Goal: Information Seeking & Learning: Learn about a topic

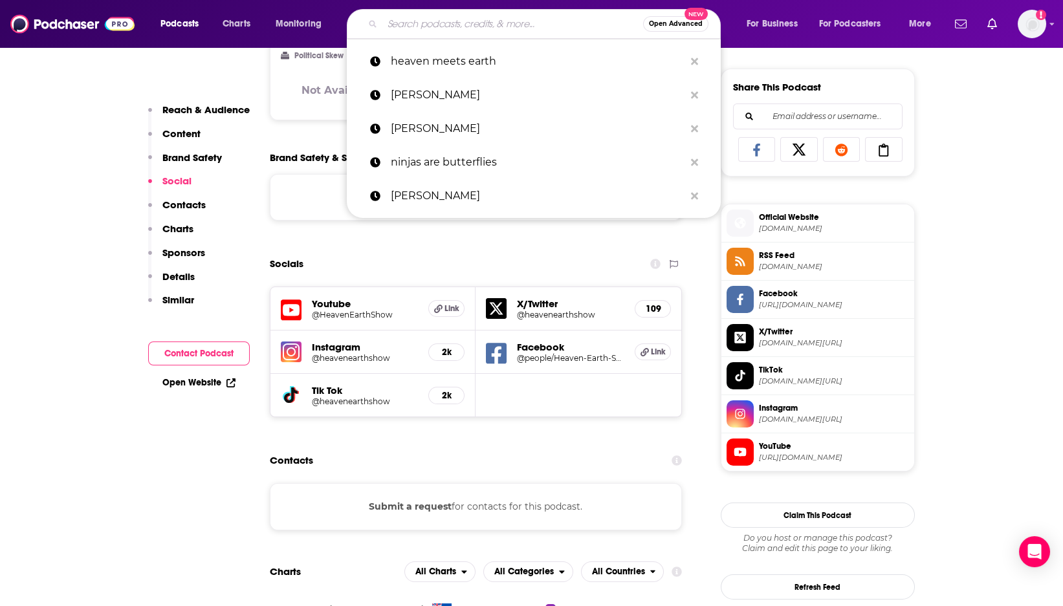
click at [466, 28] on input "Search podcasts, credits, & more..." at bounding box center [512, 24] width 261 height 21
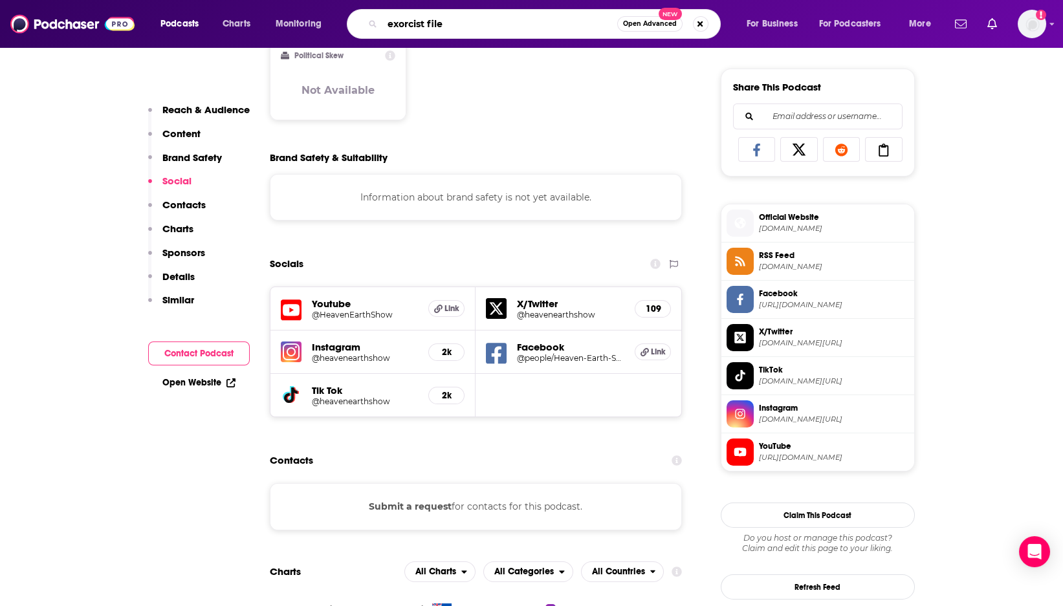
type input "exorcist files"
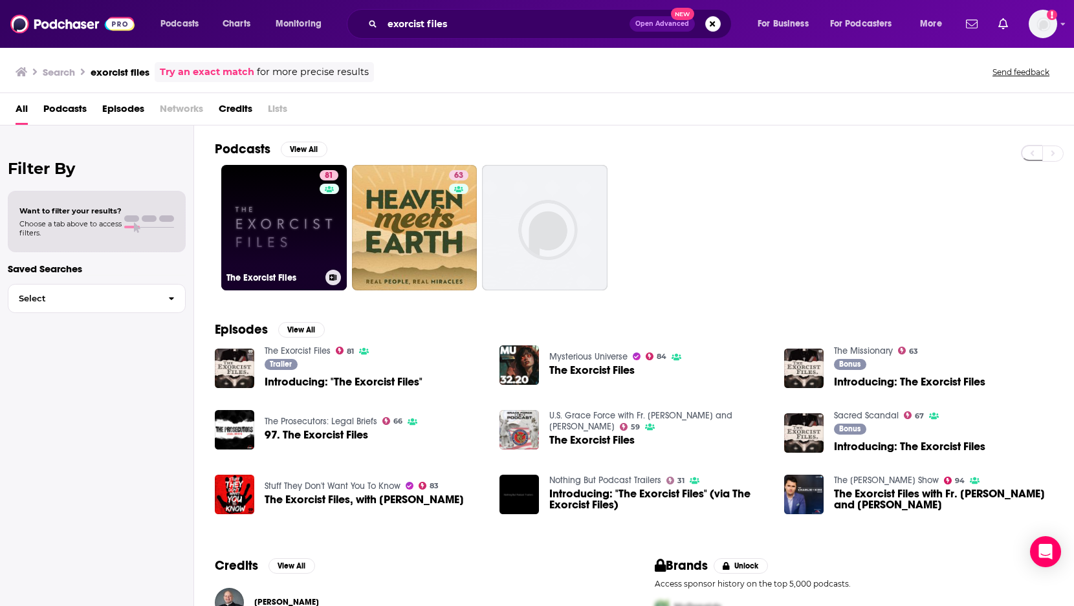
click at [281, 235] on link "81 The Exorcist Files" at bounding box center [283, 227] width 125 height 125
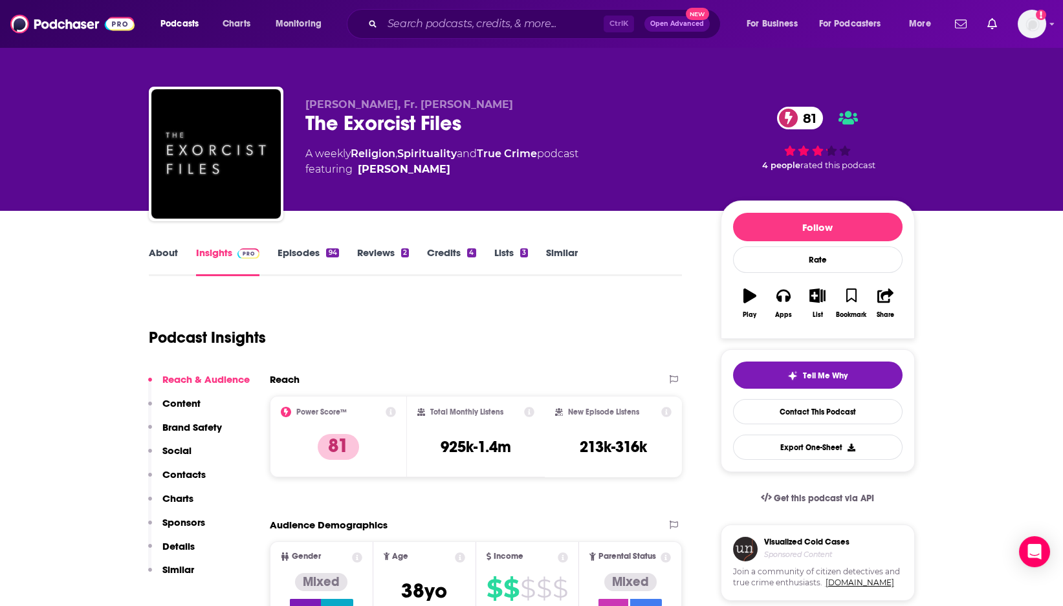
click at [303, 252] on link "Episodes 94" at bounding box center [307, 261] width 61 height 30
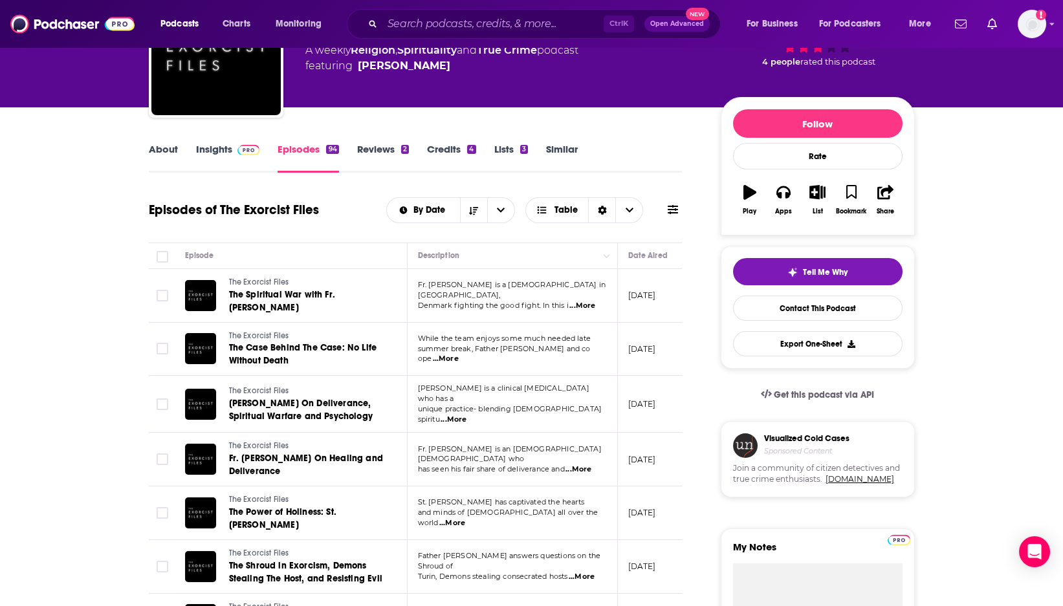
scroll to position [144, 0]
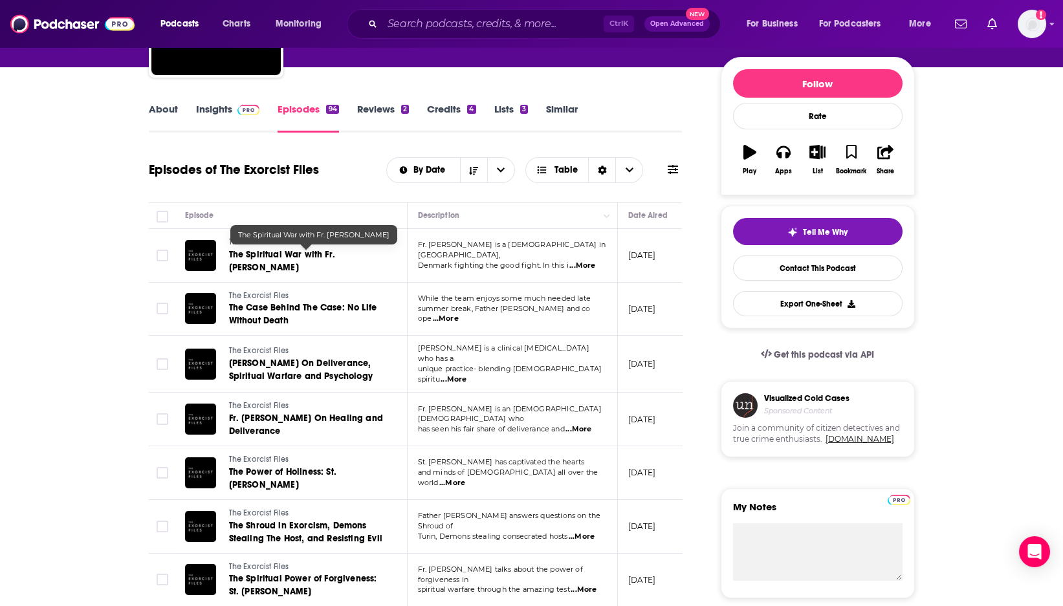
click at [316, 263] on link "The Spiritual War with Fr. [PERSON_NAME]" at bounding box center [306, 261] width 155 height 26
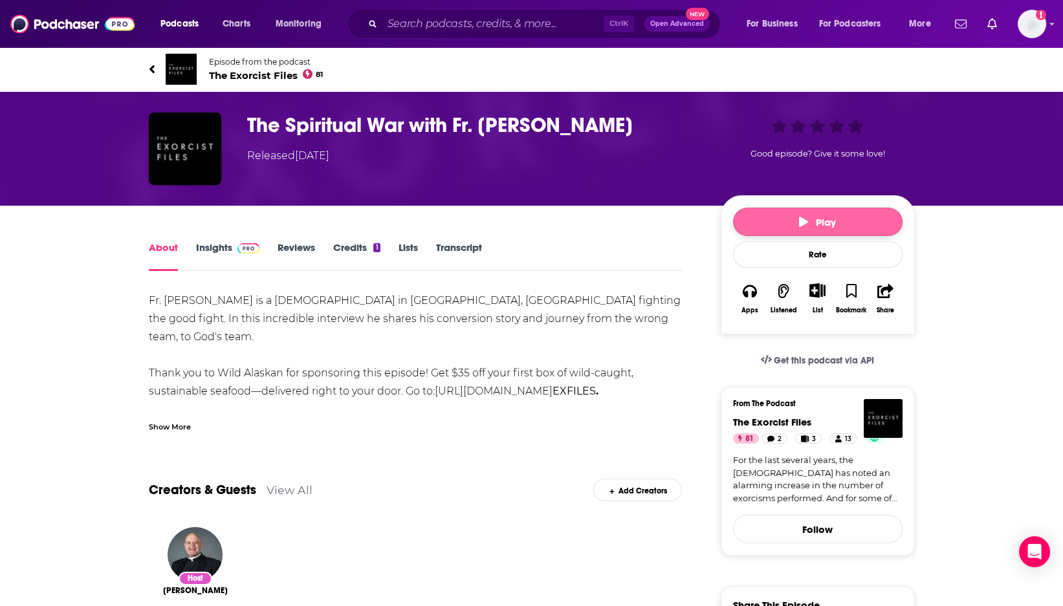
click at [795, 217] on button "Play" at bounding box center [817, 222] width 169 height 28
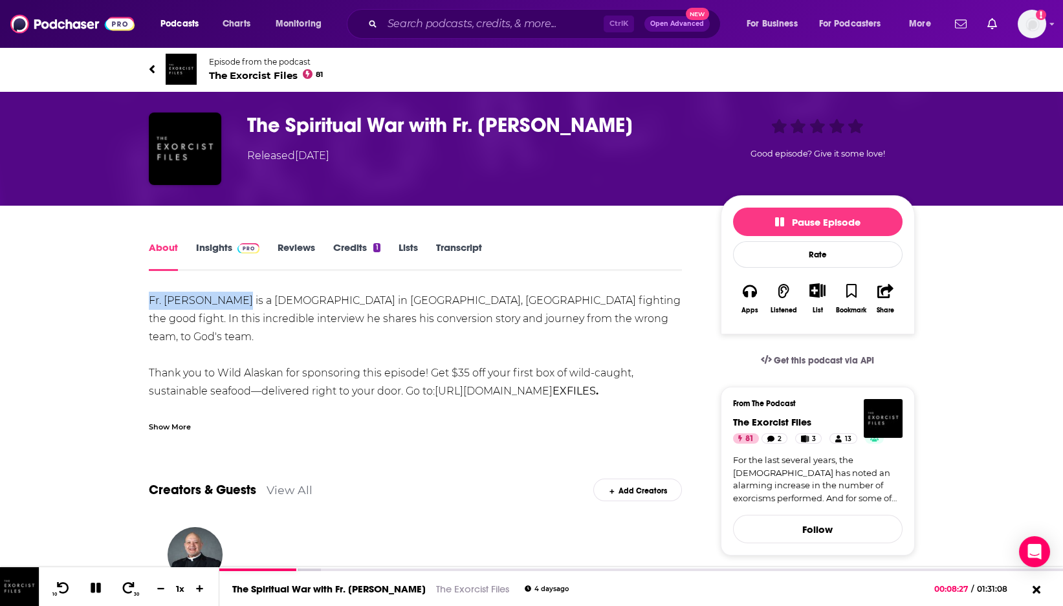
drag, startPoint x: 151, startPoint y: 303, endPoint x: 230, endPoint y: 307, distance: 79.0
click at [230, 307] on div "Fr. [PERSON_NAME] is a [DEMOGRAPHIC_DATA] in [GEOGRAPHIC_DATA], [GEOGRAPHIC_DAT…" at bounding box center [416, 382] width 534 height 181
copy div "Fr. [PERSON_NAME]"
click at [777, 222] on icon "button" at bounding box center [779, 221] width 9 height 9
click at [464, 30] on input "Search podcasts, credits, & more..." at bounding box center [492, 24] width 221 height 21
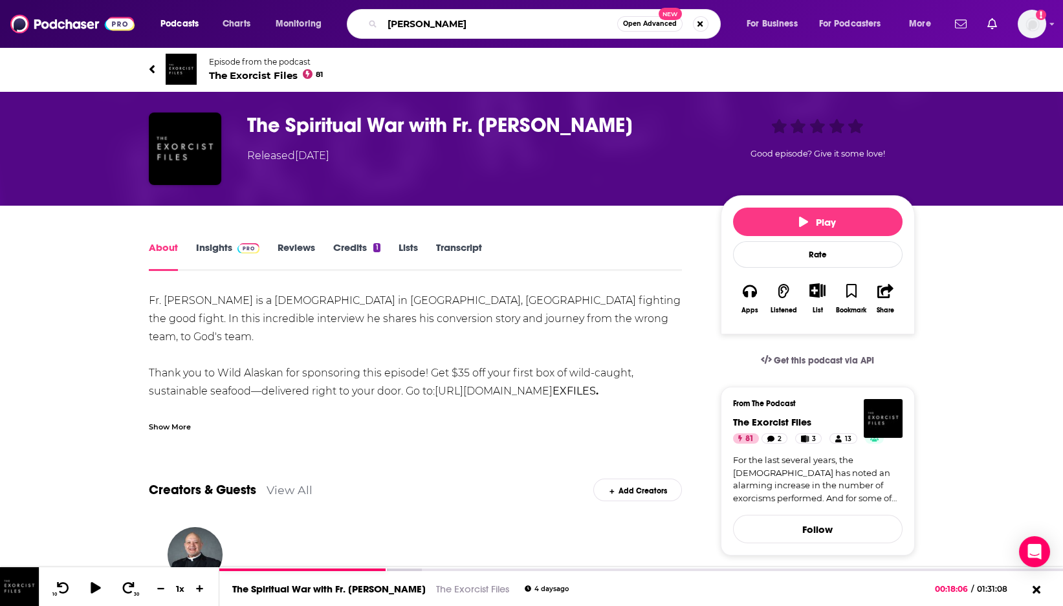
type input "[PERSON_NAME]"
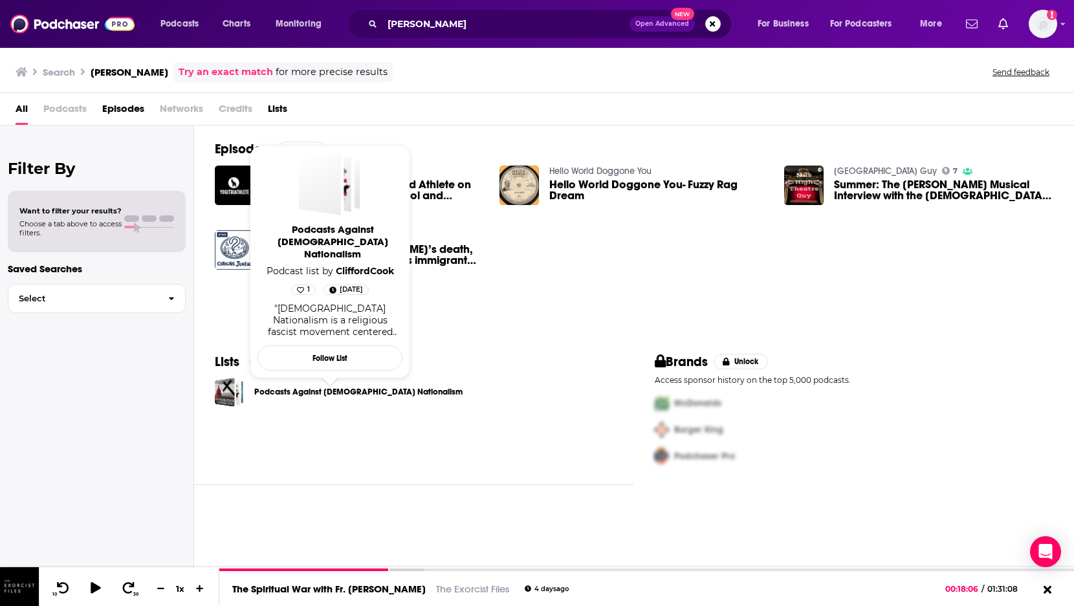
click at [314, 389] on link "Podcasts Against [DEMOGRAPHIC_DATA] Nationalism" at bounding box center [358, 392] width 208 height 14
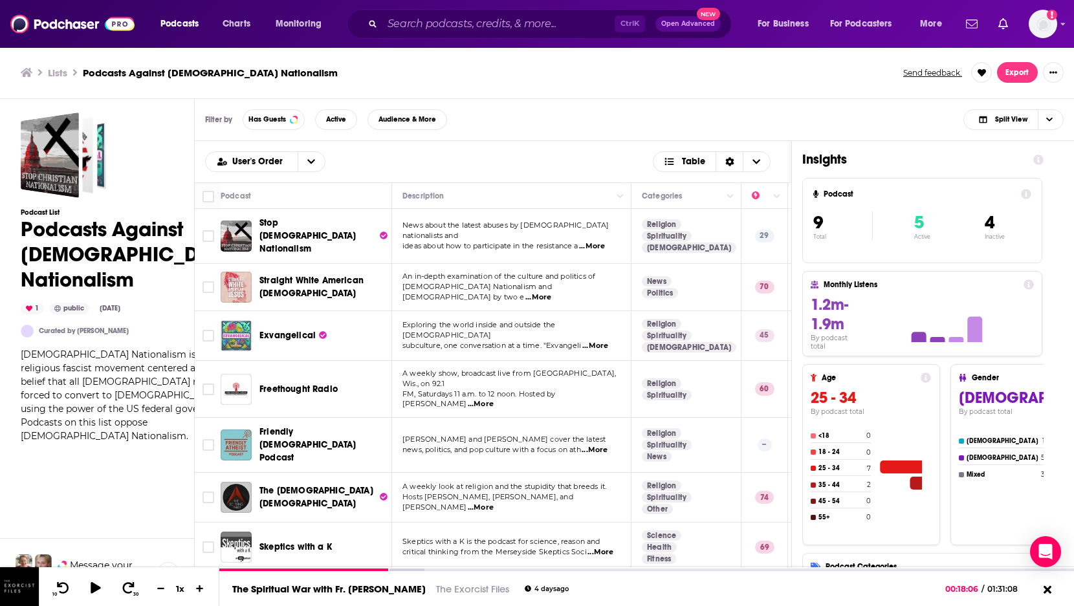
click at [551, 292] on span "...More" at bounding box center [538, 297] width 26 height 10
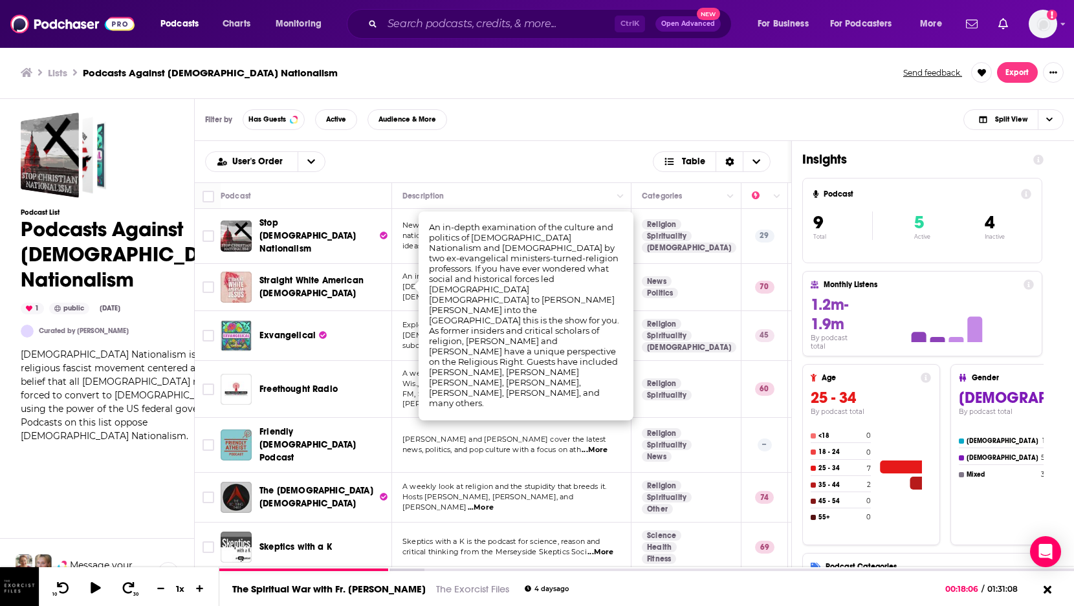
click at [536, 123] on div "Filter by Has Guests Active Audience & More Split View" at bounding box center [634, 120] width 879 height 42
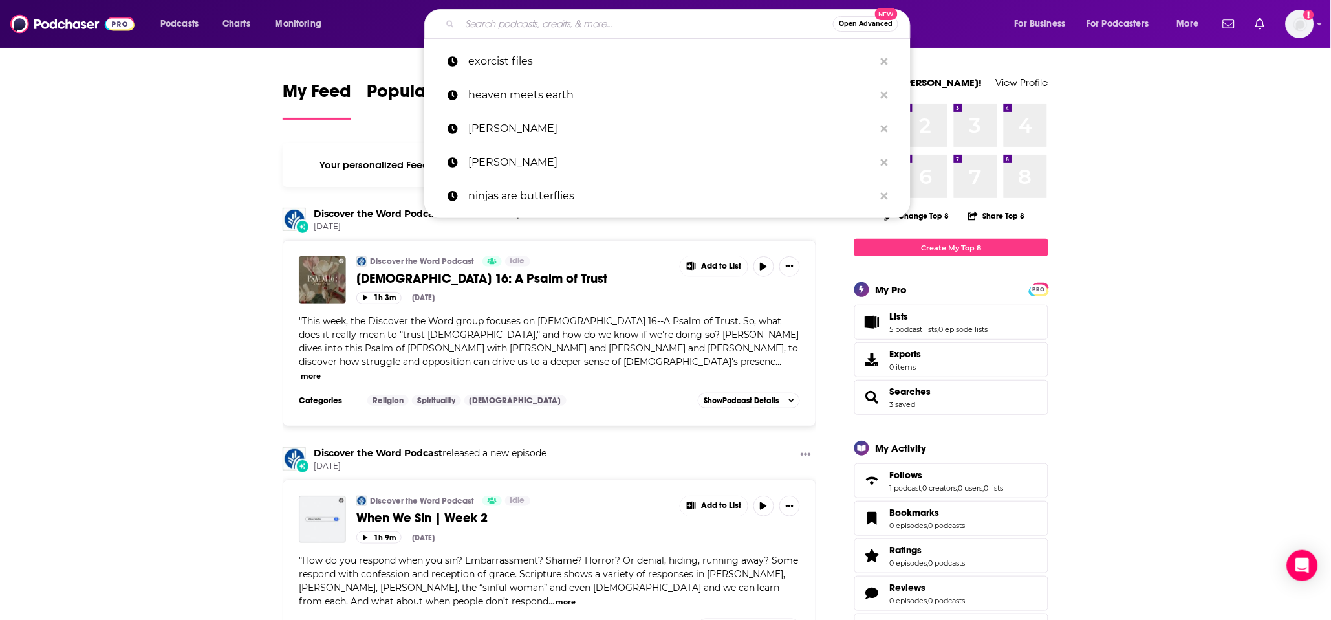
click at [661, 22] on input "Search podcasts, credits, & more..." at bounding box center [646, 24] width 373 height 21
click at [487, 57] on p "exorcist files" at bounding box center [671, 62] width 406 height 34
type input "exorcist files"
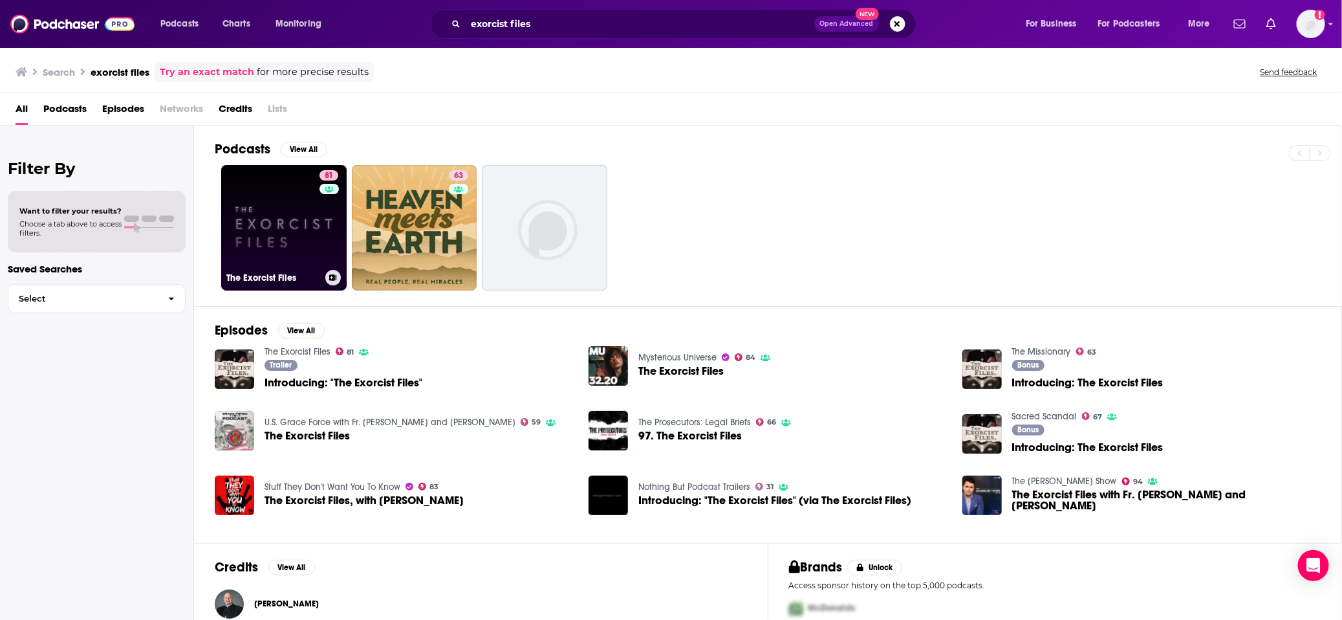
click at [294, 220] on link "81 The Exorcist Files" at bounding box center [283, 227] width 125 height 125
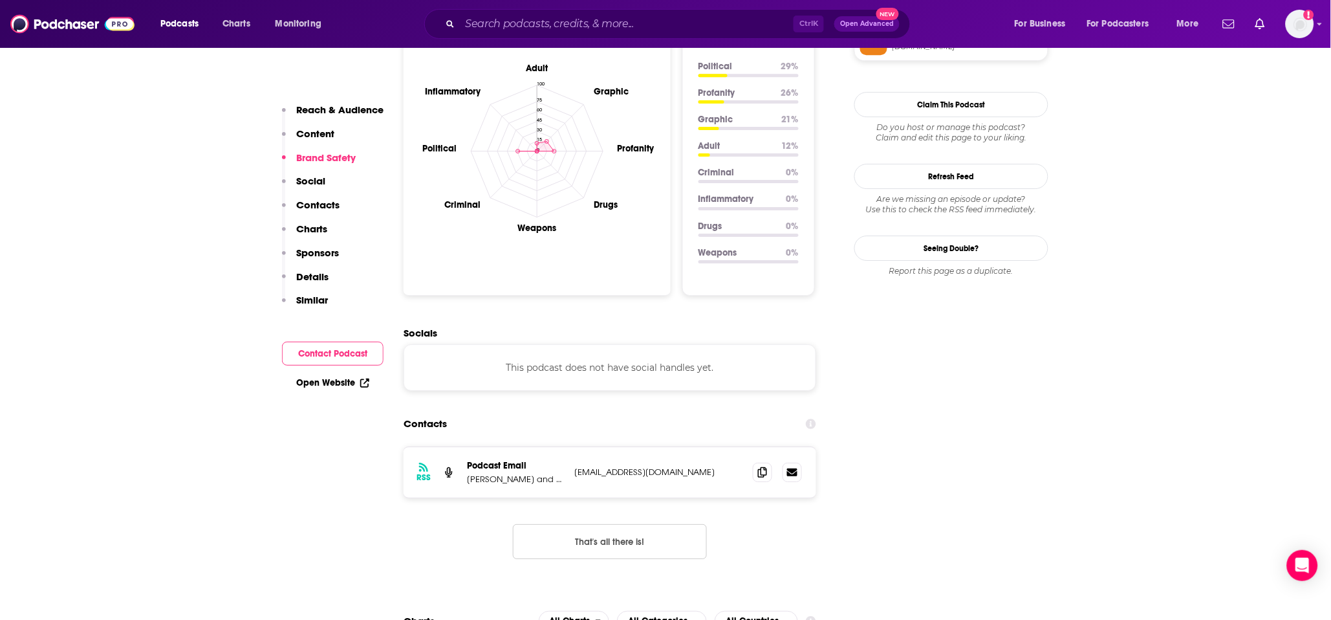
scroll to position [1437, 0]
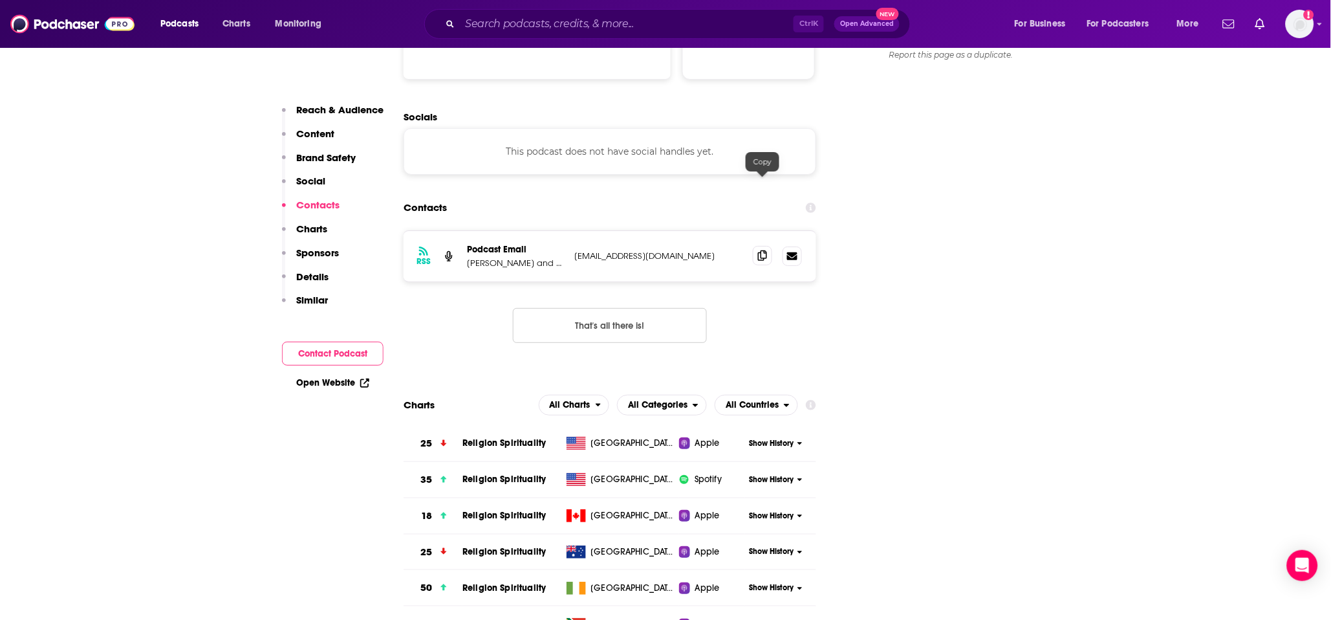
click at [761, 250] on icon at bounding box center [762, 255] width 9 height 10
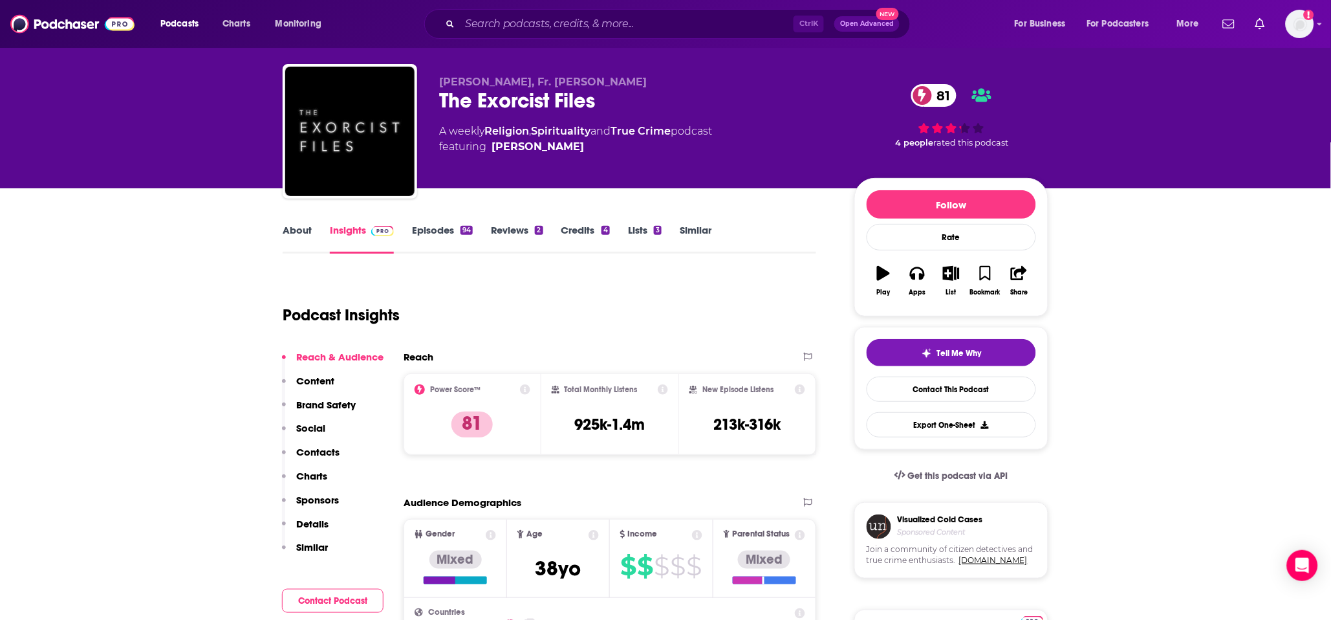
scroll to position [0, 0]
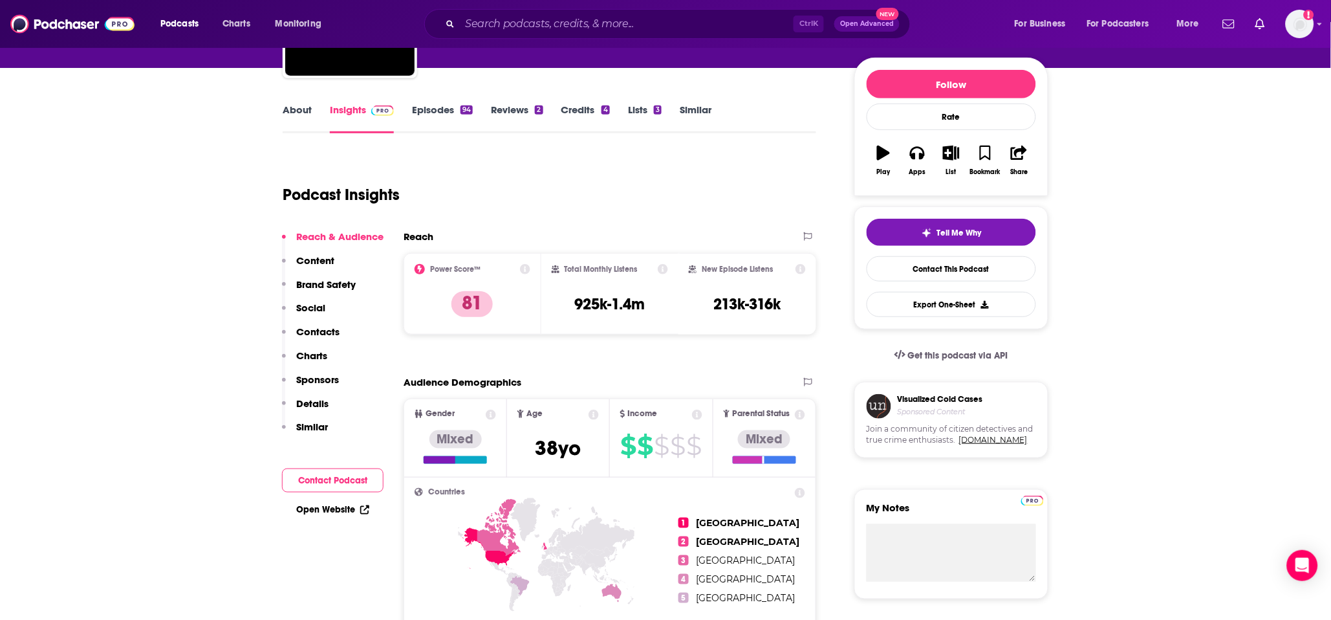
scroll to position [144, 0]
click at [436, 107] on link "Episodes 94" at bounding box center [442, 118] width 61 height 30
